Goal: Task Accomplishment & Management: Use online tool/utility

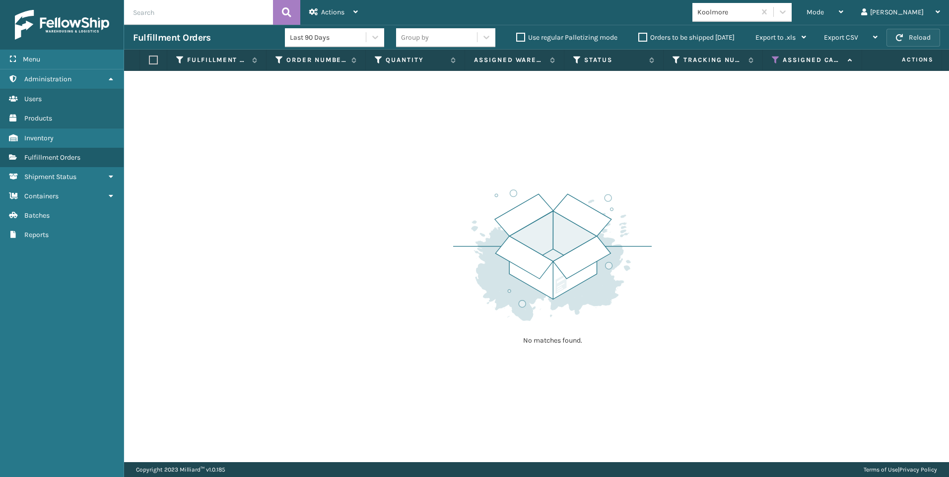
click at [926, 32] on button "Reload" at bounding box center [913, 38] width 54 height 18
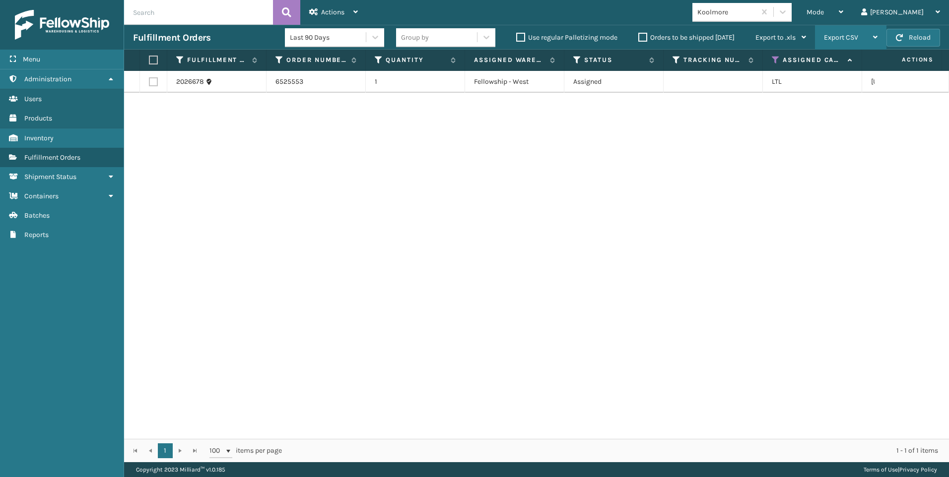
click at [882, 30] on div "Export CSV Export Current Page Export All Pages" at bounding box center [850, 37] width 71 height 25
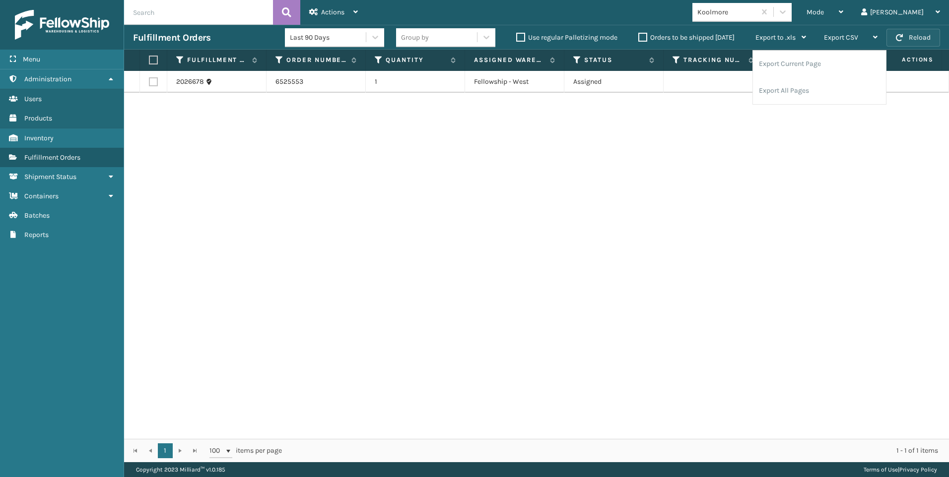
click at [894, 32] on button "Reload" at bounding box center [913, 38] width 54 height 18
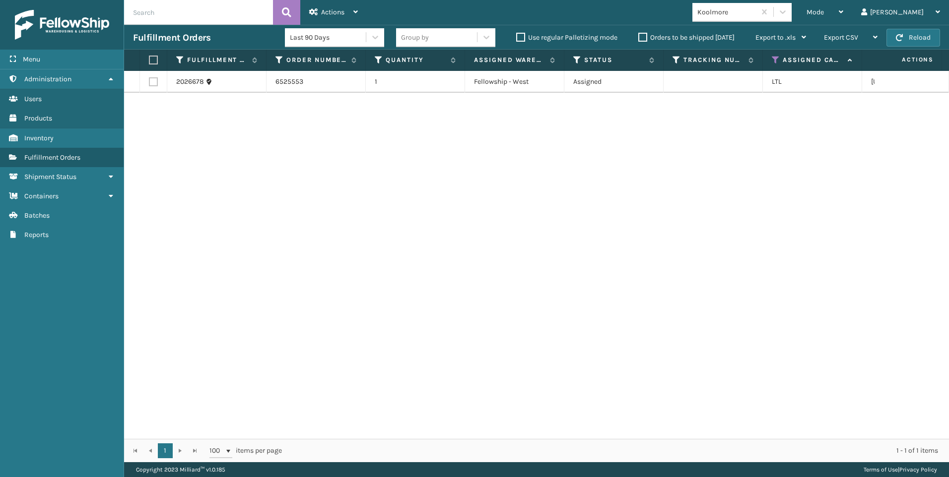
click at [761, 2] on div "Mode Regular Mode Picking Mode Labeling Mode Exit Scan Mode Koolmore Liz Log Out" at bounding box center [658, 12] width 582 height 25
click at [774, 59] on icon at bounding box center [775, 60] width 8 height 9
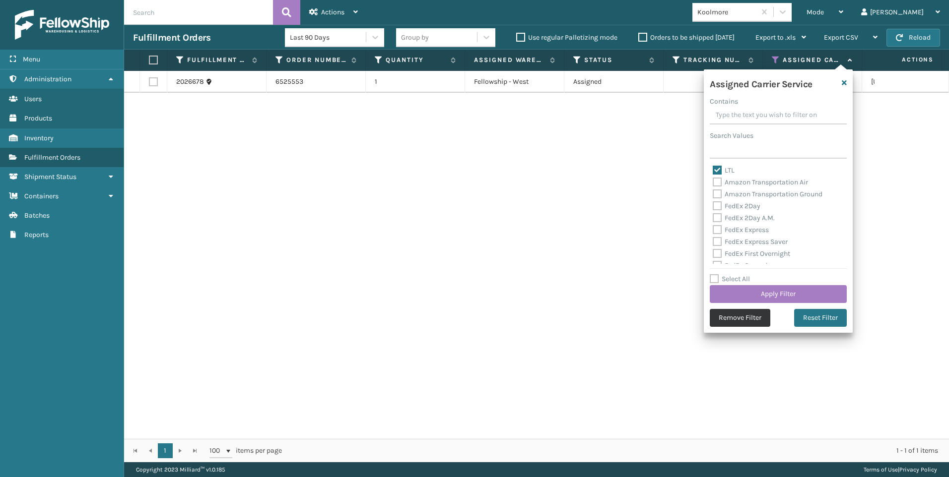
click at [734, 318] on button "Remove Filter" at bounding box center [739, 318] width 61 height 18
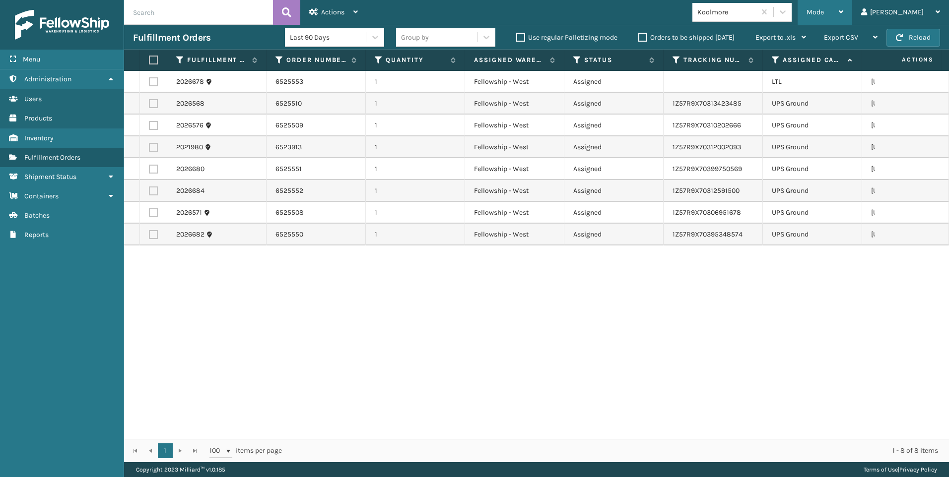
click at [843, 16] on div "Mode" at bounding box center [824, 12] width 37 height 25
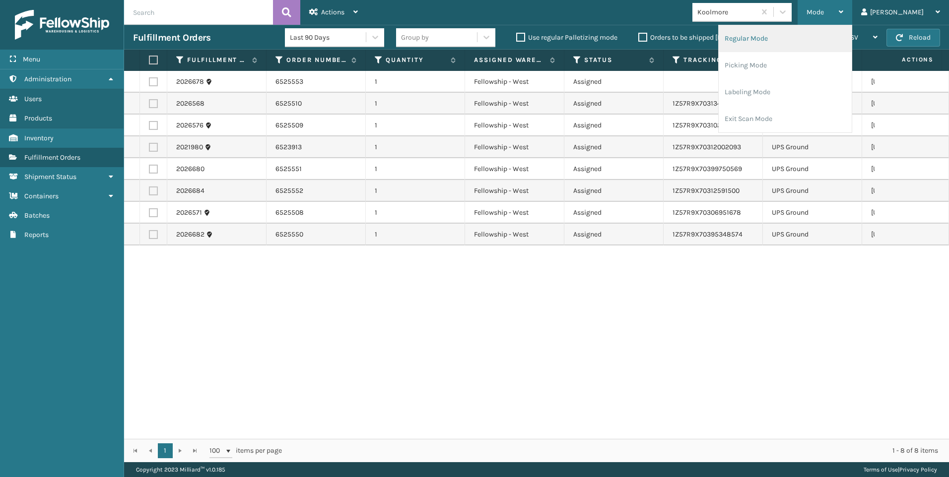
click at [806, 39] on li "Regular Mode" at bounding box center [784, 38] width 133 height 27
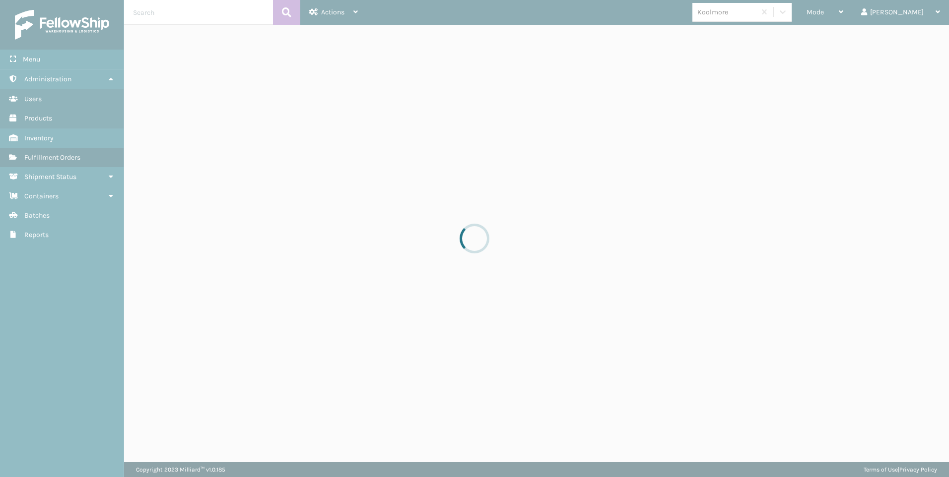
click at [148, 13] on div at bounding box center [474, 238] width 949 height 477
click at [148, 13] on input "text" at bounding box center [198, 12] width 149 height 25
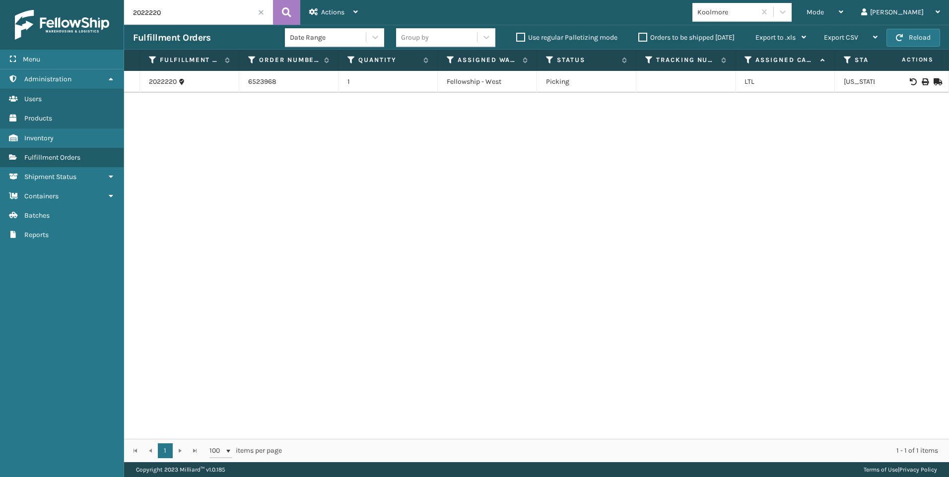
click at [921, 82] on icon at bounding box center [924, 81] width 6 height 7
drag, startPoint x: 174, startPoint y: 15, endPoint x: 0, endPoint y: 7, distance: 173.8
click at [0, 9] on html "Bill of Lading has been successfully printed. Menu Administration Users Product…" at bounding box center [474, 238] width 949 height 477
click at [923, 78] on div at bounding box center [911, 81] width 56 height 7
click at [921, 82] on icon at bounding box center [924, 81] width 6 height 7
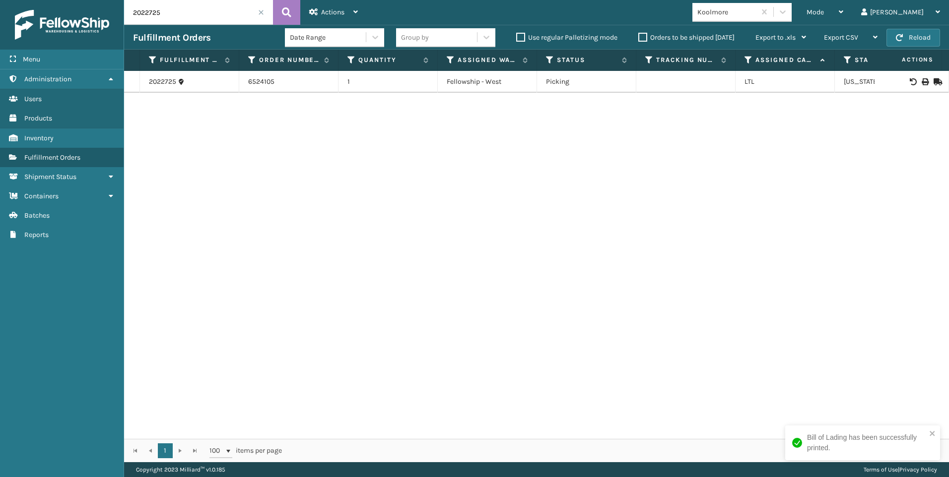
drag, startPoint x: 165, startPoint y: 17, endPoint x: 29, endPoint y: 26, distance: 136.2
click at [41, 0] on div "Menu Administration Users Products Inventory Fulfillment Orders Shipment Status…" at bounding box center [474, 0] width 949 height 0
click at [921, 82] on icon at bounding box center [924, 81] width 6 height 7
click at [173, 7] on input "2022807" at bounding box center [198, 12] width 149 height 25
click at [5, 0] on div "Menu Administration Users Products Inventory Fulfillment Orders Shipment Status…" at bounding box center [474, 0] width 949 height 0
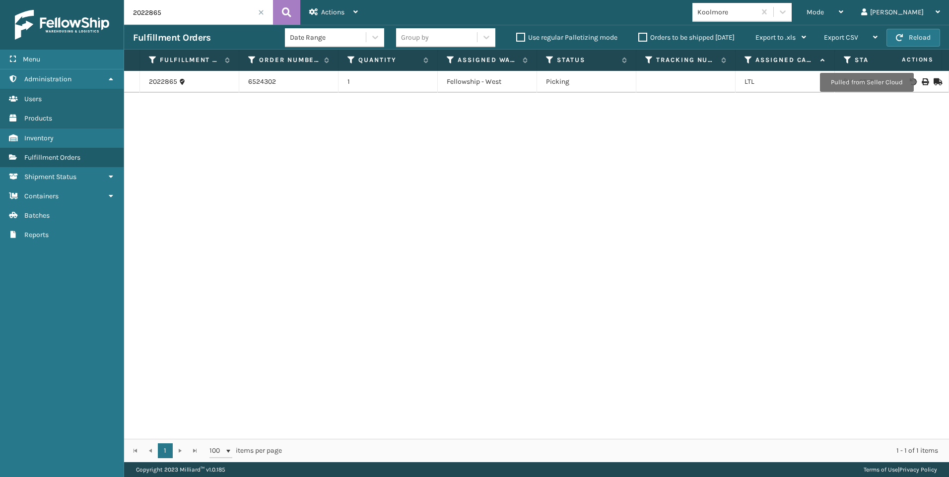
click at [921, 82] on icon at bounding box center [924, 81] width 6 height 7
drag, startPoint x: 197, startPoint y: 17, endPoint x: 14, endPoint y: 19, distance: 183.1
click at [14, 0] on div "Menu Administration Users Products Inventory Fulfillment Orders Shipment Status…" at bounding box center [474, 0] width 949 height 0
click at [921, 81] on div at bounding box center [911, 81] width 56 height 7
click at [921, 80] on icon at bounding box center [924, 81] width 6 height 7
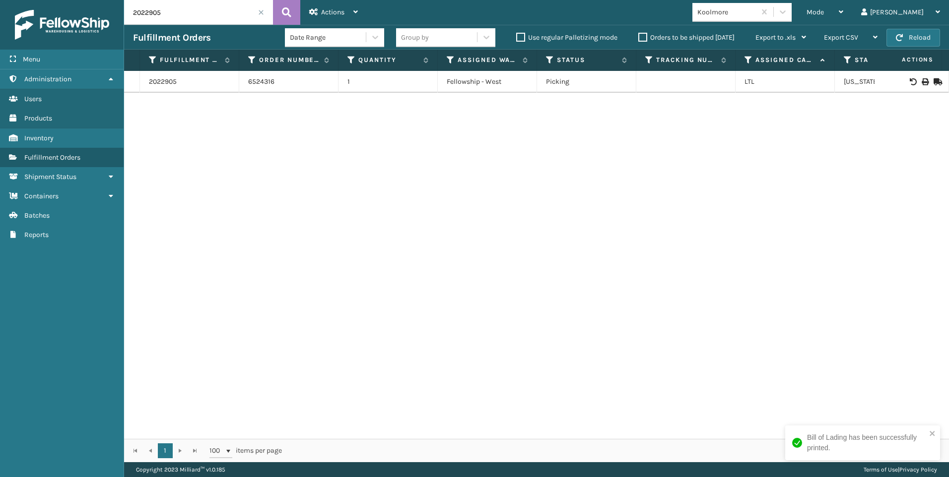
click at [158, 16] on input "2022905" at bounding box center [198, 12] width 149 height 25
drag, startPoint x: 162, startPoint y: 15, endPoint x: 22, endPoint y: 15, distance: 139.4
click at [28, 0] on div "Menu Administration Users Products Inventory Fulfillment Orders Shipment Status…" at bounding box center [474, 0] width 949 height 0
click at [921, 81] on icon at bounding box center [924, 81] width 6 height 7
drag, startPoint x: 133, startPoint y: 7, endPoint x: 82, endPoint y: 2, distance: 51.3
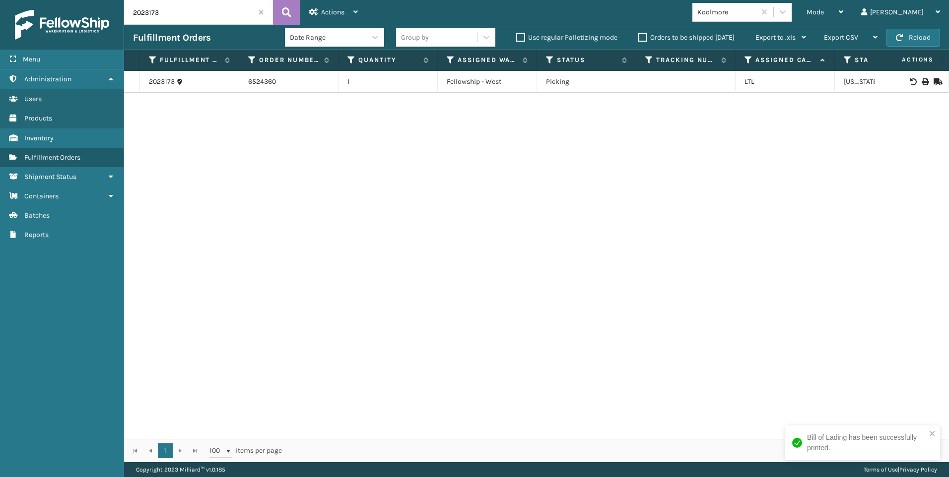
click at [94, 0] on div "Menu Administration Users Products Inventory Fulfillment Orders Shipment Status…" at bounding box center [474, 0] width 949 height 0
click at [921, 83] on icon at bounding box center [924, 81] width 6 height 7
click at [175, 16] on input "2023499" at bounding box center [198, 12] width 149 height 25
drag, startPoint x: 164, startPoint y: 12, endPoint x: 23, endPoint y: 17, distance: 141.5
click at [23, 0] on div "Menu Administration Users Products Inventory Fulfillment Orders Shipment Status…" at bounding box center [474, 0] width 949 height 0
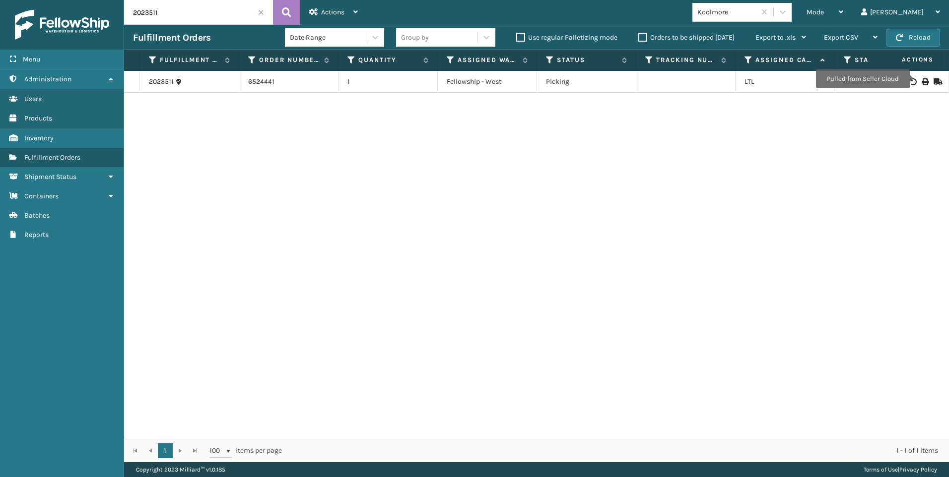
click at [921, 79] on icon at bounding box center [924, 81] width 6 height 7
click at [174, 14] on input "2023511" at bounding box center [198, 12] width 149 height 25
drag, startPoint x: 120, startPoint y: 16, endPoint x: 60, endPoint y: 18, distance: 60.1
click at [62, 0] on div "Menu Administration Users Products Inventory Fulfillment Orders Shipment Status…" at bounding box center [474, 0] width 949 height 0
click at [165, 23] on input "2023511" at bounding box center [198, 12] width 149 height 25
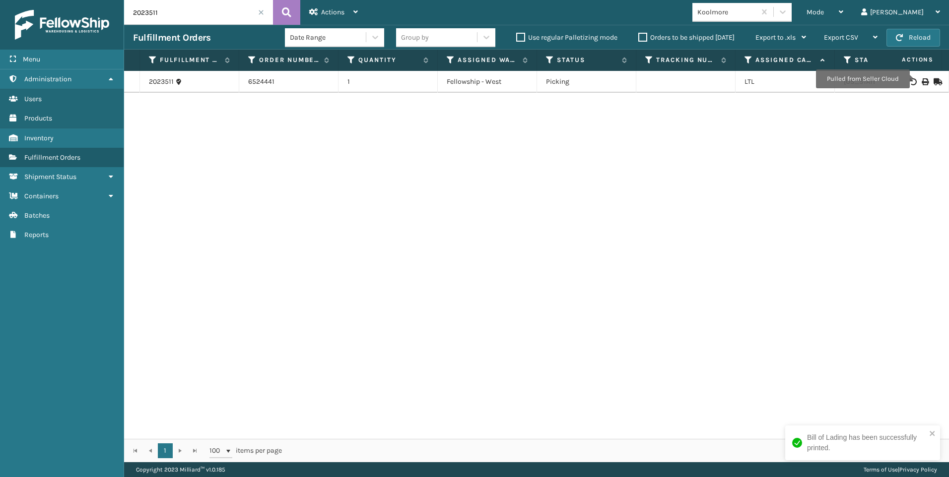
drag, startPoint x: 167, startPoint y: 20, endPoint x: 36, endPoint y: 18, distance: 130.5
click at [46, 0] on div "Menu Administration Users Products Inventory Fulfillment Orders Shipment Status…" at bounding box center [474, 0] width 949 height 0
click at [914, 80] on div at bounding box center [911, 81] width 56 height 7
click at [921, 80] on icon at bounding box center [924, 81] width 6 height 7
drag, startPoint x: 193, startPoint y: 14, endPoint x: 51, endPoint y: 15, distance: 142.4
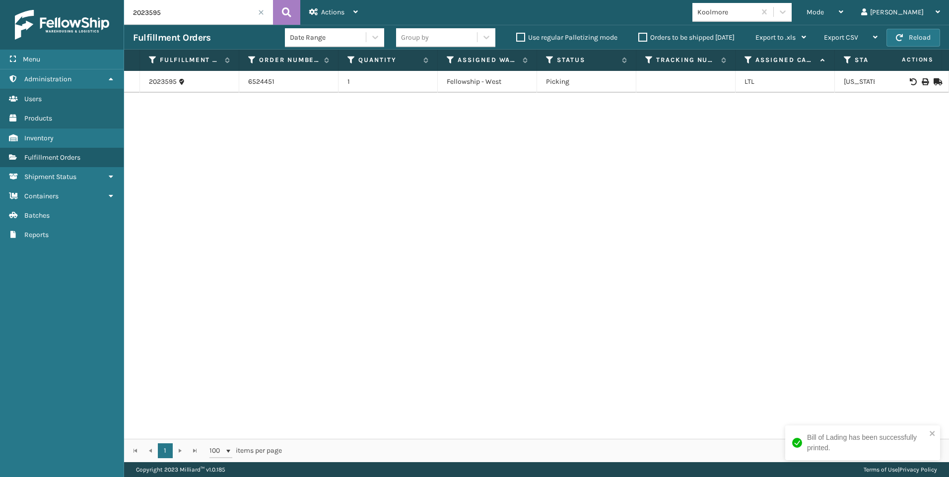
click at [51, 0] on div "Menu Administration Users Products Inventory Fulfillment Orders Shipment Status…" at bounding box center [474, 0] width 949 height 0
click at [921, 81] on icon at bounding box center [924, 81] width 6 height 7
click at [177, 11] on input "2023724" at bounding box center [198, 12] width 149 height 25
click at [75, 0] on div "Menu Administration Users Products Inventory Fulfillment Orders Shipment Status…" at bounding box center [474, 0] width 949 height 0
click at [187, 17] on input "2023724" at bounding box center [198, 12] width 149 height 25
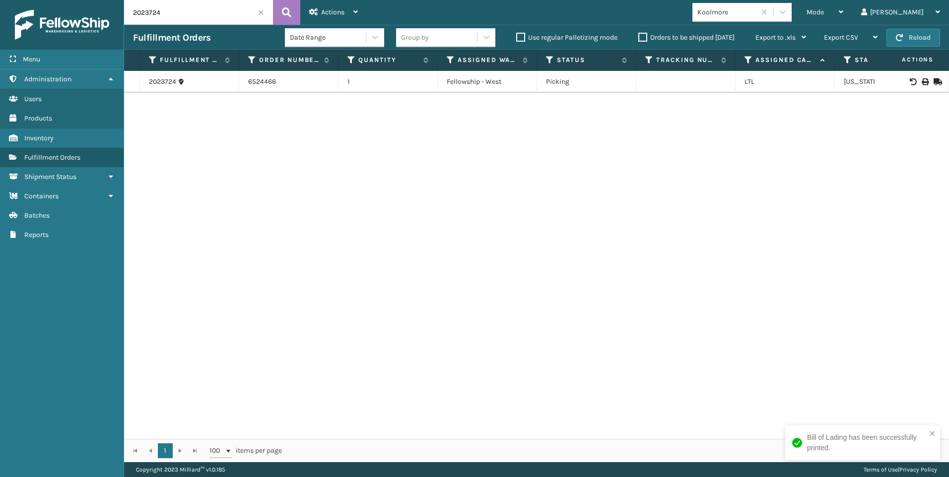
drag, startPoint x: 144, startPoint y: 11, endPoint x: 59, endPoint y: 7, distance: 85.4
click at [73, 0] on div "Menu Users Administration Users Users Users Products Users Inventory Users Fulf…" at bounding box center [474, 0] width 949 height 0
click at [921, 80] on icon at bounding box center [924, 81] width 6 height 7
click at [224, 12] on input "2023828" at bounding box center [198, 12] width 149 height 25
drag, startPoint x: 77, startPoint y: 6, endPoint x: 0, endPoint y: 0, distance: 77.1
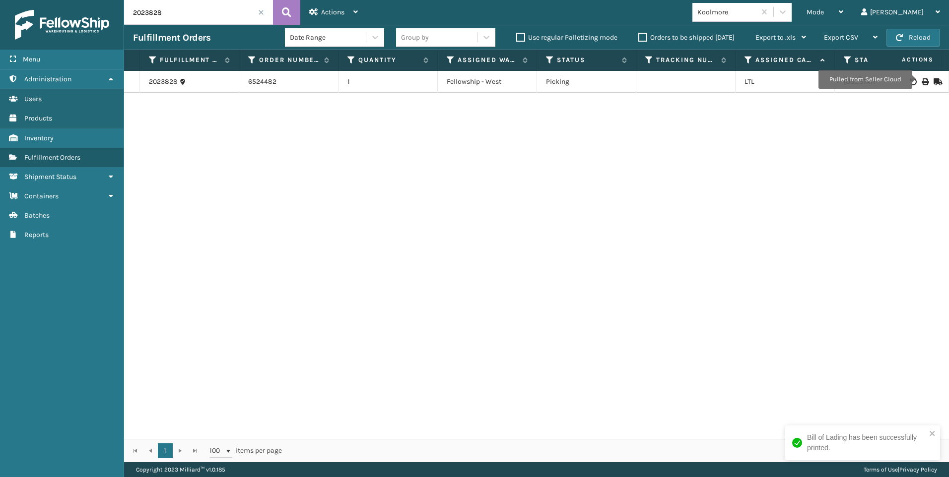
click at [0, 1] on html "Bill of Lading has been successfully printed. Menu Users Administration Users U…" at bounding box center [474, 238] width 949 height 477
click at [921, 79] on icon at bounding box center [924, 81] width 6 height 7
drag, startPoint x: 189, startPoint y: 7, endPoint x: 0, endPoint y: 16, distance: 189.2
click at [0, 16] on html "Bill of Lading has been successfully printed. Menu Users Administration Users U…" at bounding box center [474, 238] width 949 height 477
click at [921, 80] on icon at bounding box center [924, 81] width 6 height 7
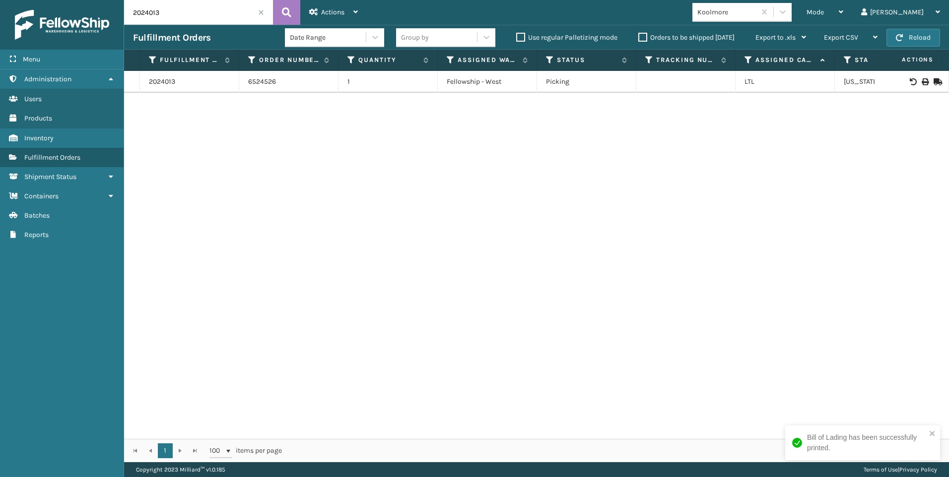
click at [168, 2] on input "2024013" at bounding box center [198, 12] width 149 height 25
drag, startPoint x: 167, startPoint y: 13, endPoint x: -2, endPoint y: 13, distance: 169.2
click at [0, 13] on html "Bill of Lading has been successfully printed. Menu Users Administration Users U…" at bounding box center [474, 238] width 949 height 477
click at [921, 81] on icon at bounding box center [924, 81] width 6 height 7
drag, startPoint x: 185, startPoint y: 11, endPoint x: 37, endPoint y: -1, distance: 148.3
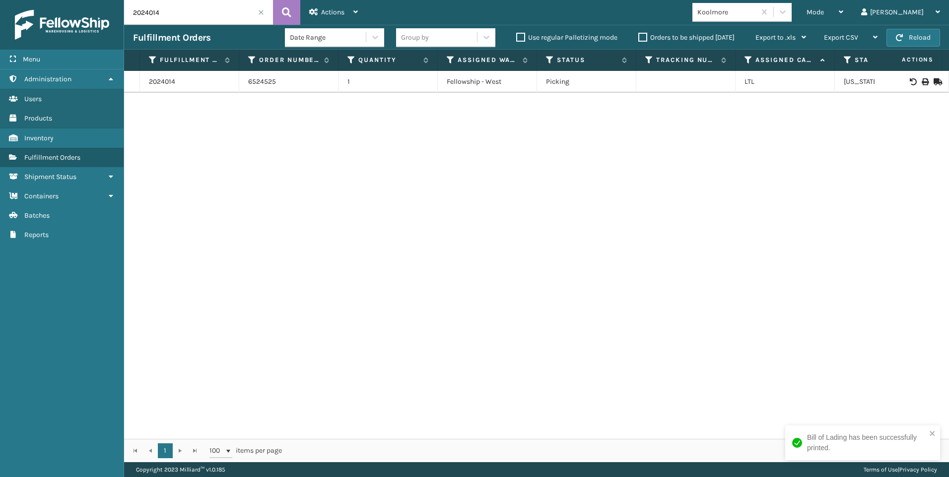
click at [37, 0] on html "Bill of Lading has been successfully printed. Menu Users Administration Users U…" at bounding box center [474, 238] width 949 height 477
click at [909, 82] on icon at bounding box center [912, 81] width 6 height 7
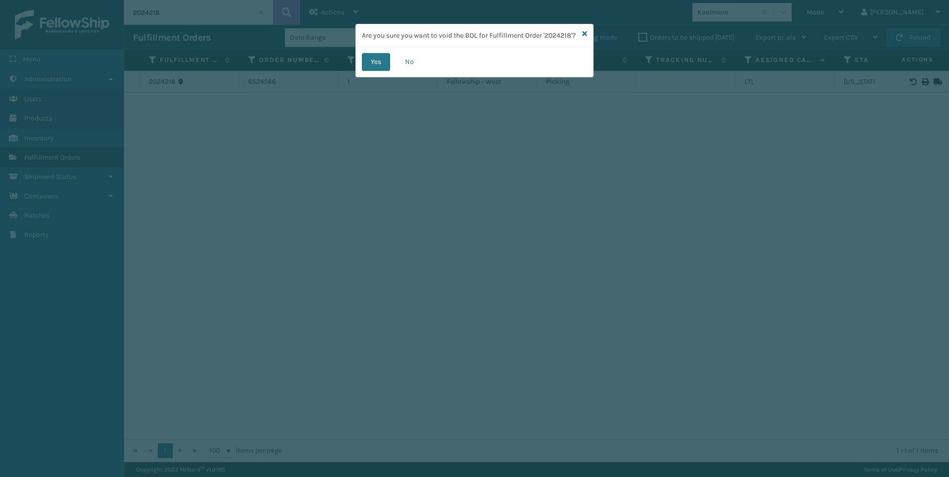
click at [588, 35] on div "Are you sure you want to void the BOL for Fulfillment Order '2024218'?" at bounding box center [474, 35] width 237 height 23
drag, startPoint x: 586, startPoint y: 33, endPoint x: 654, endPoint y: 47, distance: 70.0
click at [585, 33] on icon at bounding box center [584, 33] width 5 height 7
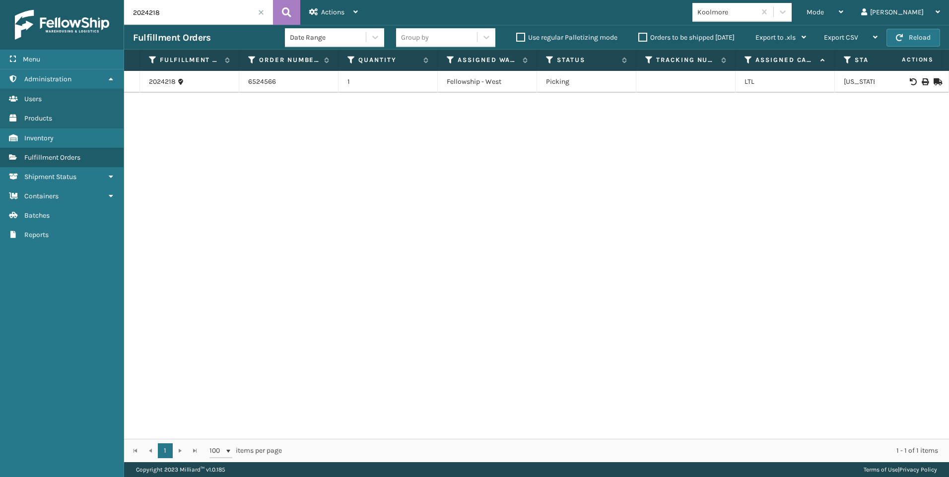
click at [921, 80] on icon at bounding box center [924, 81] width 6 height 7
click at [165, 15] on input "2024218" at bounding box center [198, 12] width 149 height 25
drag, startPoint x: 166, startPoint y: 13, endPoint x: 52, endPoint y: 12, distance: 114.1
click at [52, 0] on div "Menu Users Administration Users Users Users Products Users Inventory Users Fulf…" at bounding box center [474, 0] width 949 height 0
click at [921, 79] on icon at bounding box center [924, 81] width 6 height 7
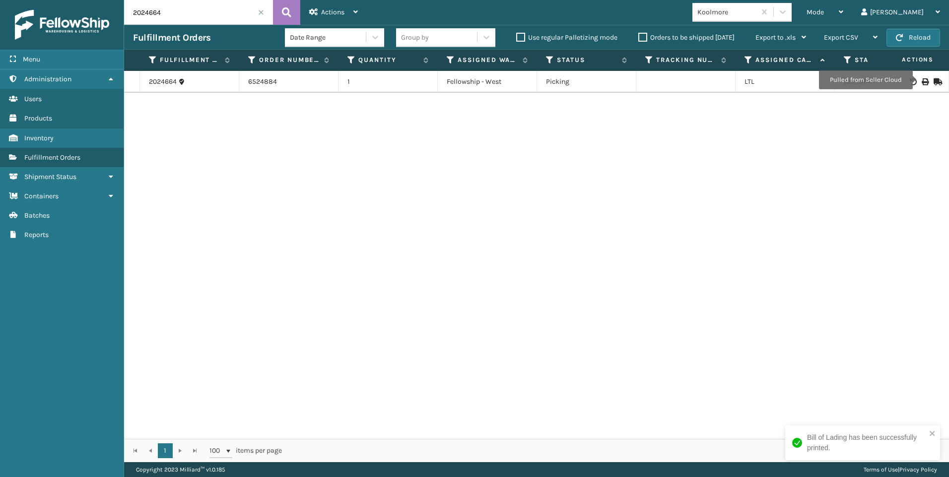
drag, startPoint x: 227, startPoint y: 11, endPoint x: 27, endPoint y: 19, distance: 199.6
click at [27, 0] on div "Menu Users Administration Users Users Users Products Users Inventory Users Fulf…" at bounding box center [474, 0] width 949 height 0
click at [921, 81] on icon at bounding box center [924, 81] width 6 height 7
drag, startPoint x: 182, startPoint y: 19, endPoint x: 42, endPoint y: 16, distance: 139.9
click at [43, 0] on div "Menu Users Administration Users Users Users Products Users Inventory Users Fulf…" at bounding box center [474, 0] width 949 height 0
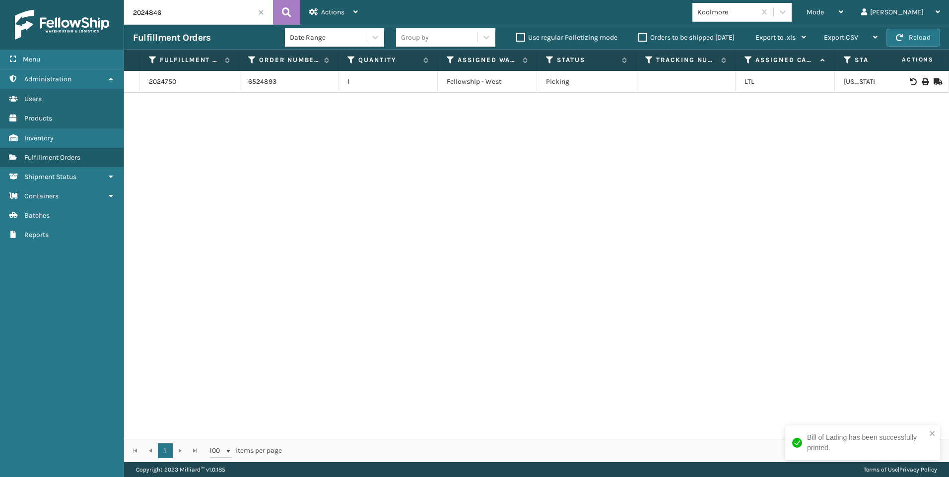
type input "2024846"
click at [921, 80] on icon at bounding box center [924, 81] width 6 height 7
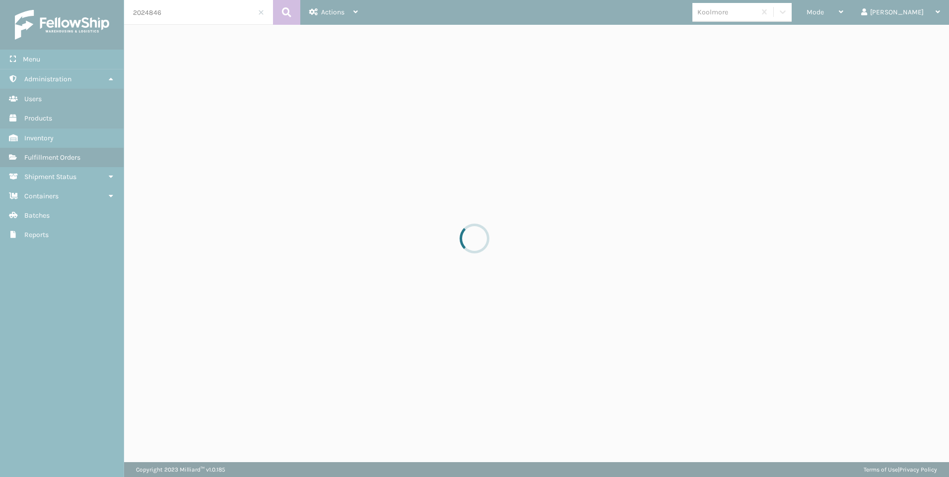
click at [508, 200] on div at bounding box center [474, 238] width 949 height 477
click at [368, 68] on div at bounding box center [474, 238] width 949 height 477
click at [296, 97] on div at bounding box center [474, 238] width 949 height 477
click at [19, 149] on div at bounding box center [474, 238] width 949 height 477
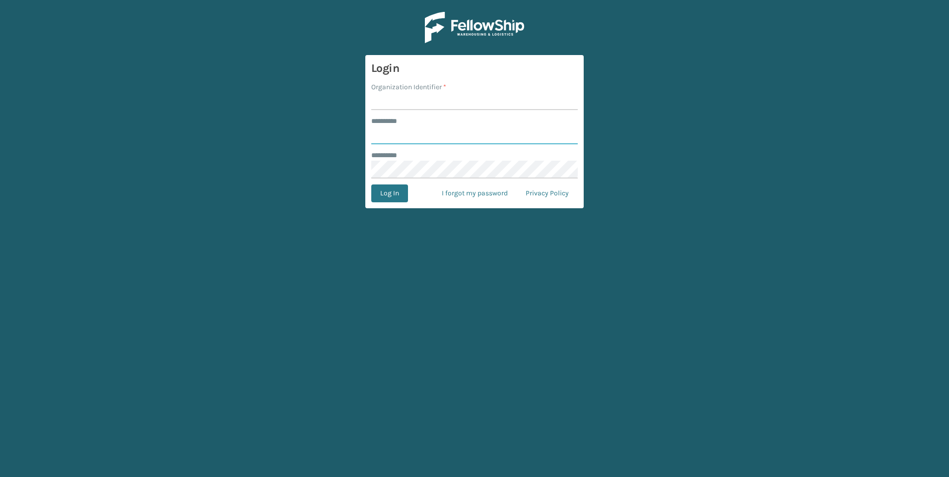
type input "***"
click at [482, 109] on input "Organization Identifier *" at bounding box center [474, 101] width 206 height 18
type input "Fellowship - West"
drag, startPoint x: 318, startPoint y: 226, endPoint x: 352, endPoint y: 205, distance: 40.1
click at [319, 226] on main "Login Organization Identifier * Fellowship - West ******** * *** ******** * Log…" at bounding box center [474, 238] width 949 height 477
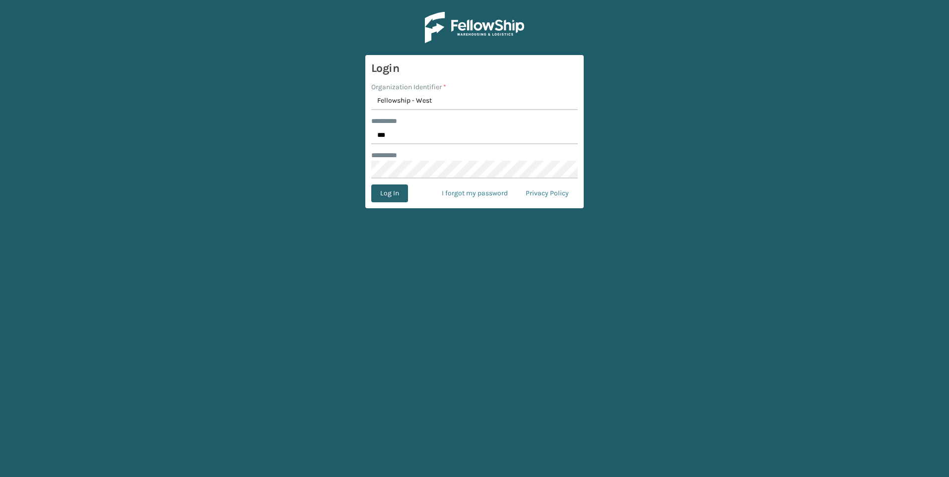
click at [359, 198] on main "Login Organization Identifier * Fellowship - West ******** * *** ******** * Log…" at bounding box center [474, 238] width 949 height 477
click at [434, 187] on link "I forgot my password" at bounding box center [475, 194] width 84 height 18
type input "***"
click at [418, 103] on input "Organization Identifier *" at bounding box center [474, 101] width 206 height 18
click at [418, 104] on input "Organization Identifier *" at bounding box center [474, 101] width 206 height 18
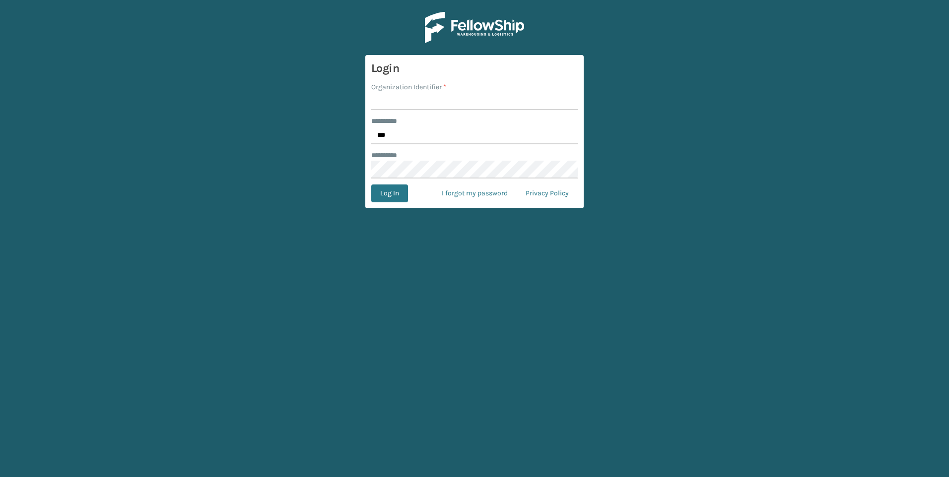
type input "Fellowship - West"
click at [377, 207] on form "Login Organization Identifier * Fellowship - West ******** * *** ******** * Log…" at bounding box center [474, 131] width 218 height 153
click at [381, 200] on button "Log In" at bounding box center [389, 194] width 37 height 18
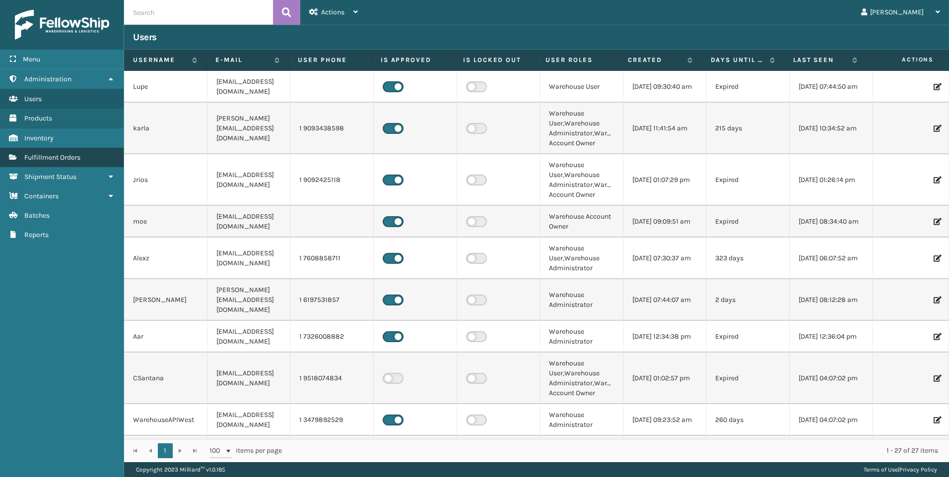
click at [50, 155] on span "Fulfillment Orders" at bounding box center [52, 157] width 56 height 8
